Goal: Information Seeking & Learning: Learn about a topic

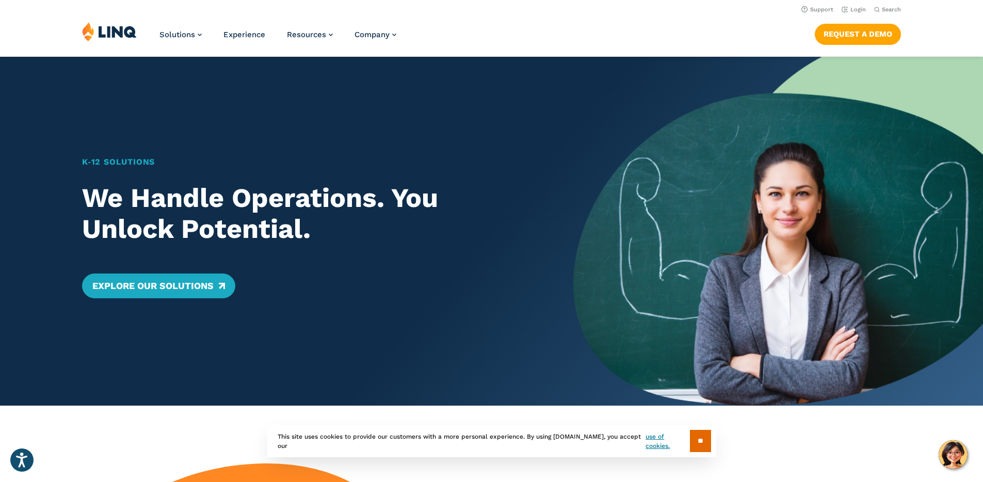
click at [585, 27] on div "Solutions Nutrition Overview NEW School Nutrition Suite School Nutrition State …" at bounding box center [491, 39] width 983 height 34
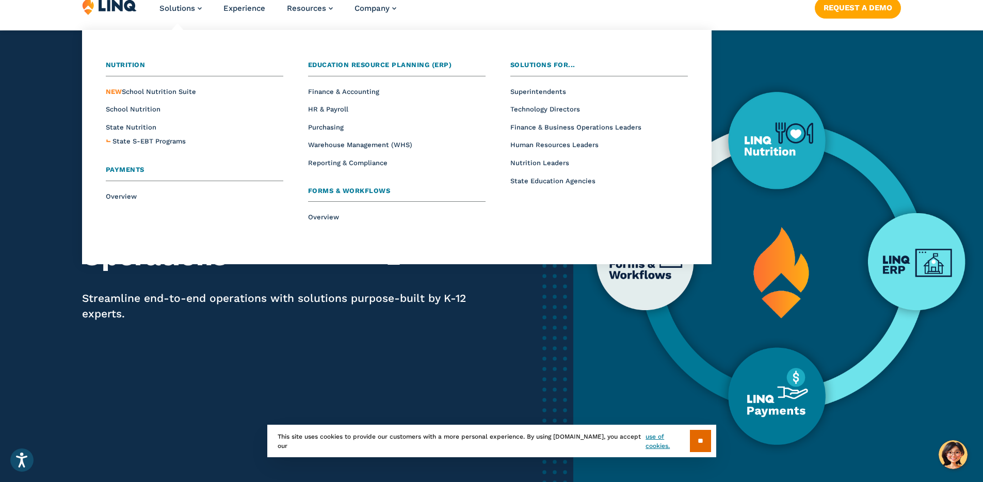
scroll to position [20, 0]
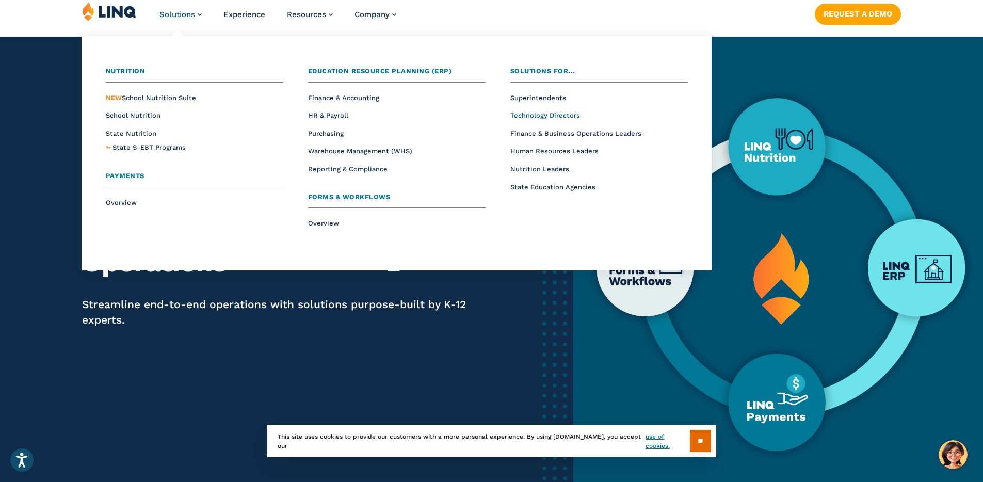
click at [544, 114] on span "Technology Directors" at bounding box center [546, 116] width 70 height 8
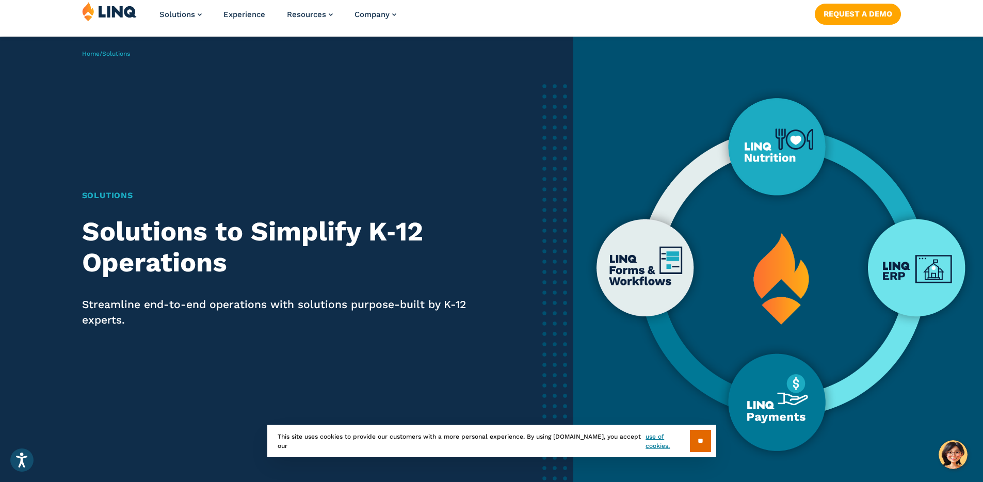
click at [180, 305] on p "Streamline end-to-end operations with solutions purpose-built by K-12 experts." at bounding box center [276, 312] width 388 height 31
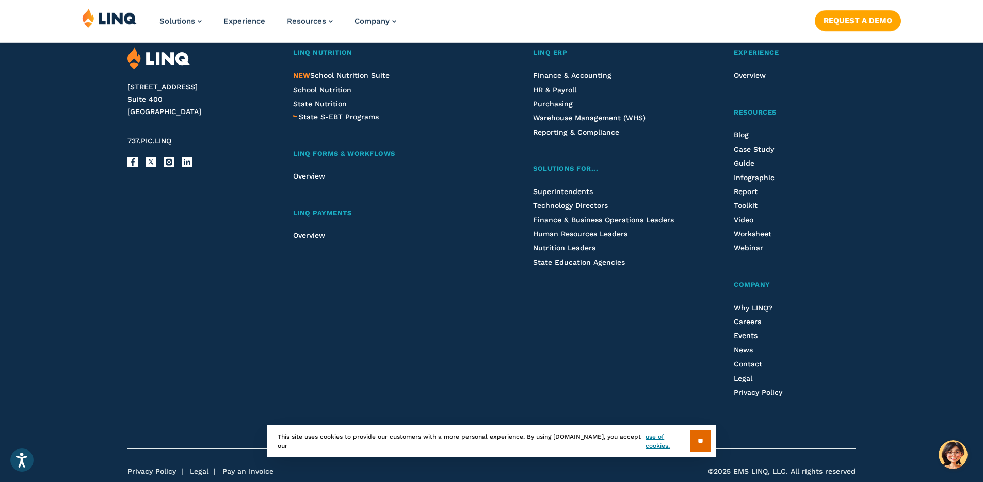
scroll to position [2200, 0]
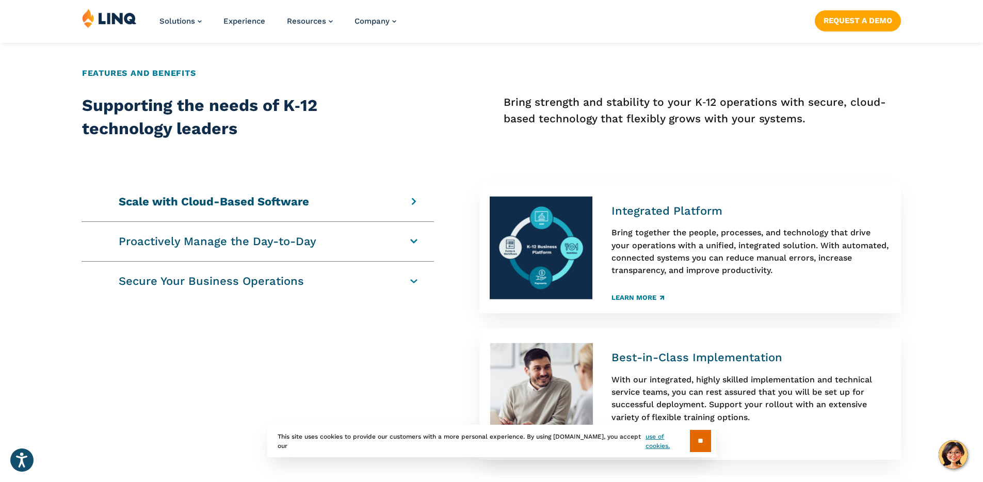
scroll to position [546, 0]
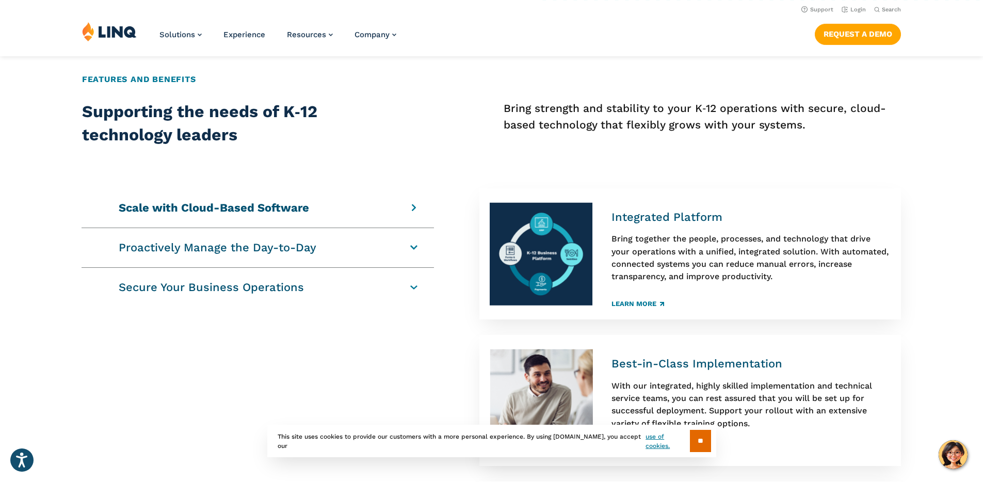
click at [414, 214] on div "Scale with Cloud-Based Software Integrated Platform Bring together the people, …" at bounding box center [258, 208] width 353 height 40
click at [386, 210] on h4 "Scale with Cloud-Based Software" at bounding box center [252, 208] width 267 height 14
click at [403, 248] on div "Proactively Manage the Day-to-Day Streamlined Operations From meal forms to men…" at bounding box center [258, 248] width 353 height 40
click at [422, 247] on div "Proactively Manage the Day-to-Day Streamlined Operations From meal forms to men…" at bounding box center [258, 248] width 353 height 40
click at [386, 247] on h4 "Proactively Manage the Day-to-Day" at bounding box center [252, 248] width 267 height 14
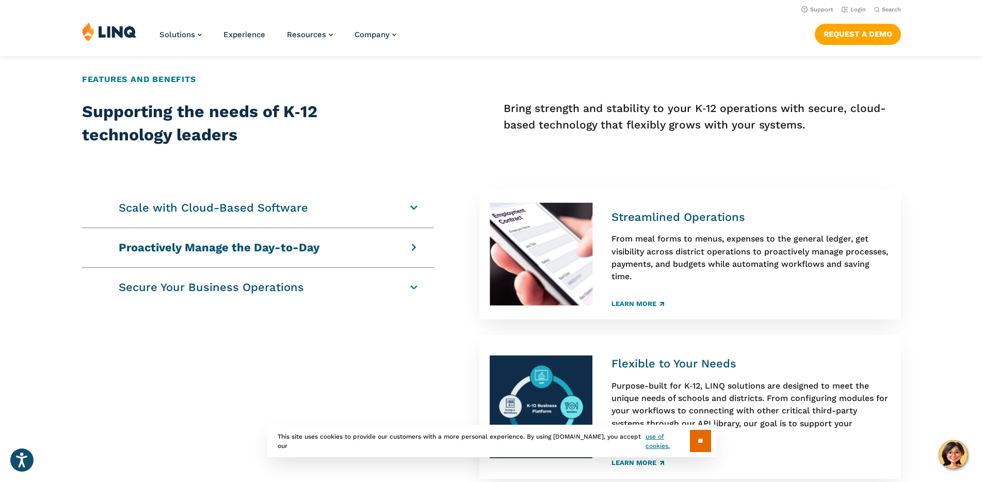
click at [386, 210] on h4 "Scale with Cloud-Based Software" at bounding box center [252, 208] width 267 height 14
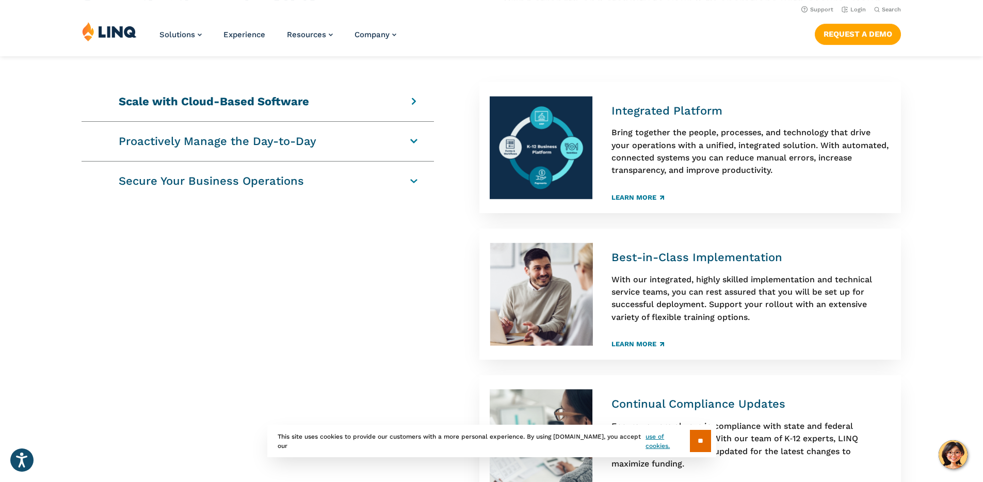
scroll to position [546, 0]
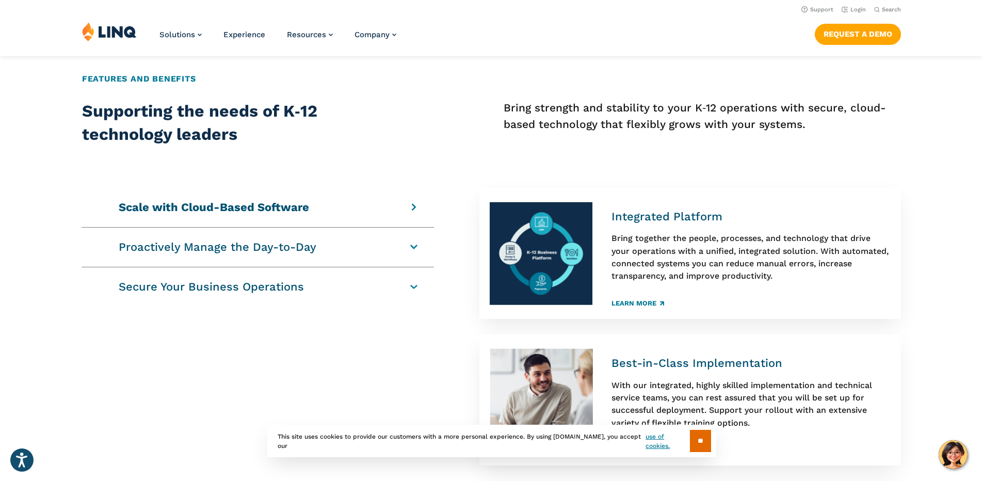
click at [409, 245] on div "Proactively Manage the Day-to-Day Streamlined Operations From meal forms to men…" at bounding box center [258, 248] width 353 height 40
click at [386, 245] on h4 "Proactively Manage the Day-to-Day" at bounding box center [252, 247] width 267 height 14
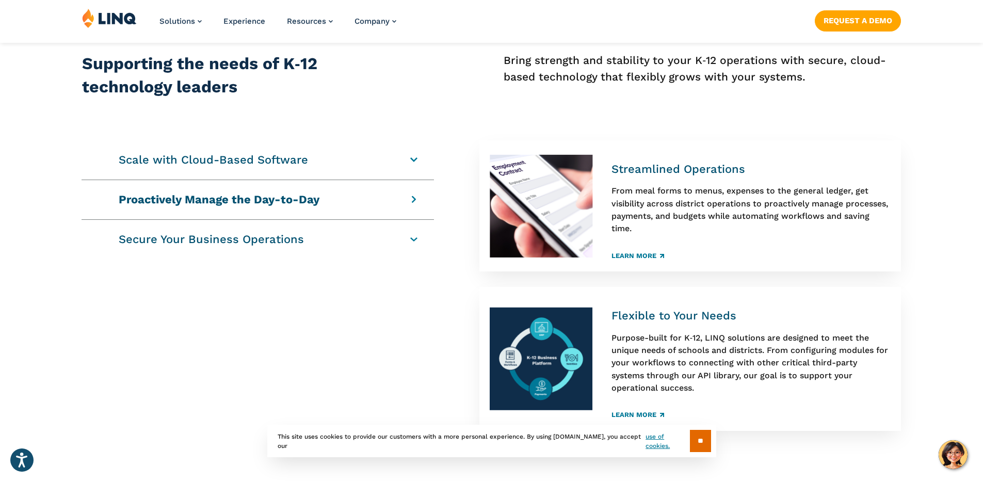
scroll to position [647, 0]
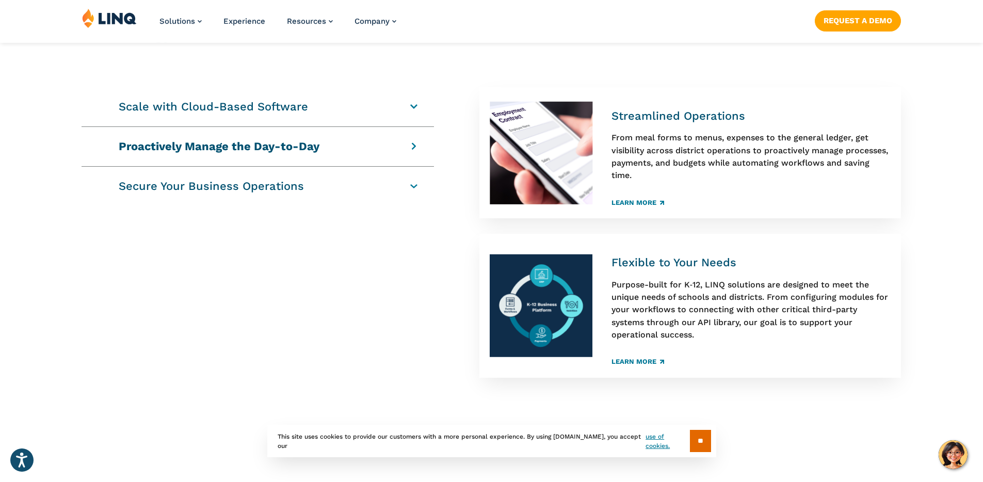
click at [266, 190] on h4 "Secure Your Business Operations" at bounding box center [252, 186] width 267 height 14
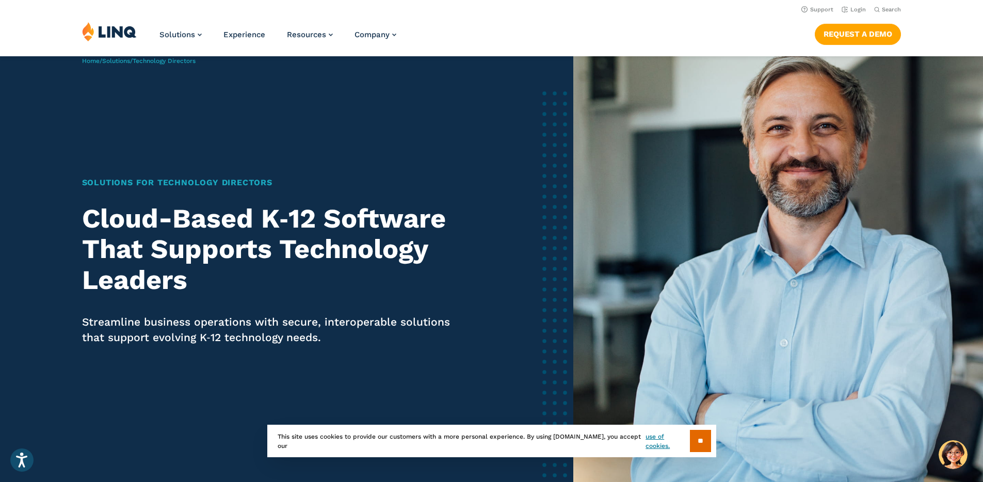
scroll to position [0, 0]
